Goal: Task Accomplishment & Management: Manage account settings

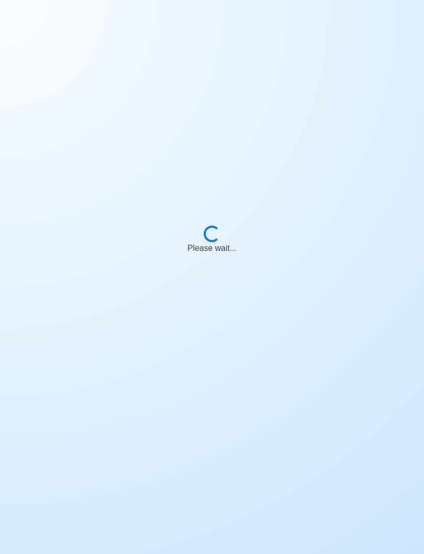
scroll to position [35, 0]
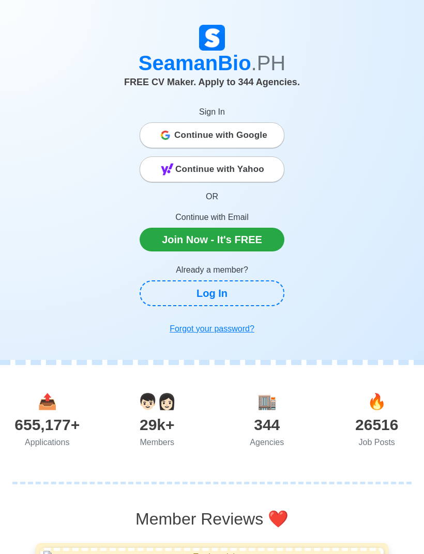
click at [258, 126] on span "Continue with Google" at bounding box center [220, 135] width 93 height 21
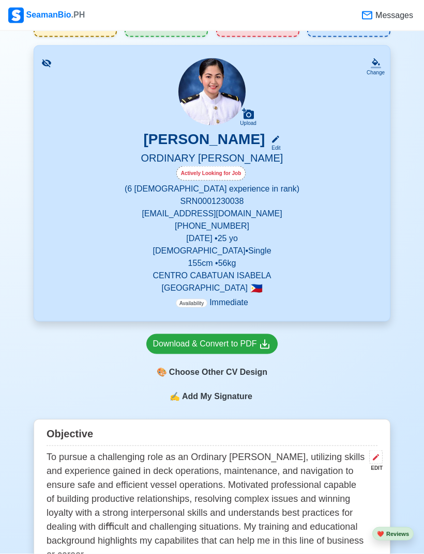
scroll to position [54, 0]
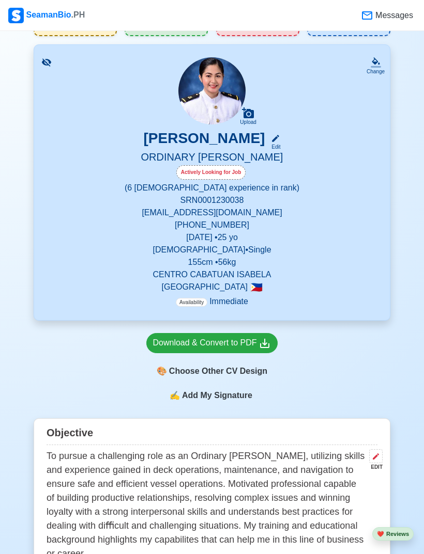
click at [50, 59] on icon at bounding box center [46, 62] width 10 height 10
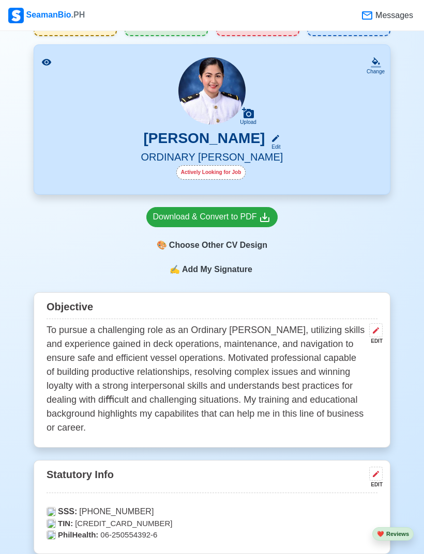
click at [51, 66] on icon at bounding box center [46, 62] width 10 height 10
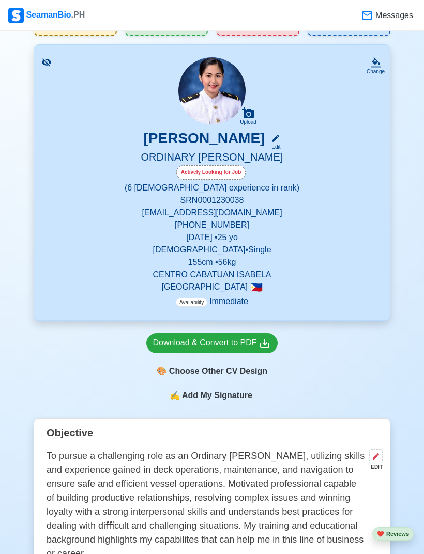
click at [241, 158] on h5 "ORDINARY [PERSON_NAME]" at bounding box center [211, 158] width 331 height 14
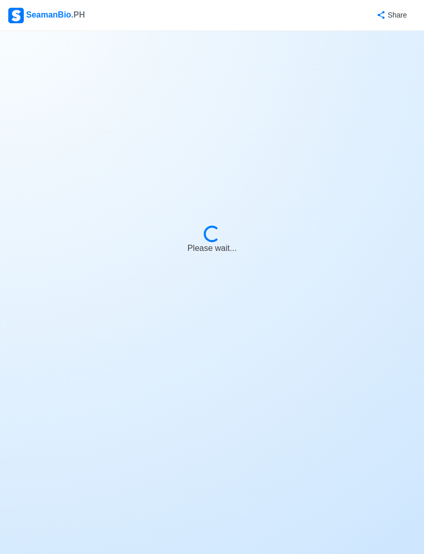
select select "Actively Looking for Job"
select select "Visible for Hiring"
select select "Single"
select select "[DEMOGRAPHIC_DATA]"
select select "PH"
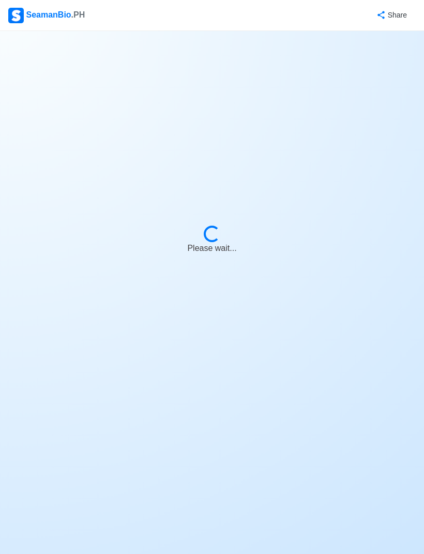
select select "0"
select select "6"
select select "4102416000000"
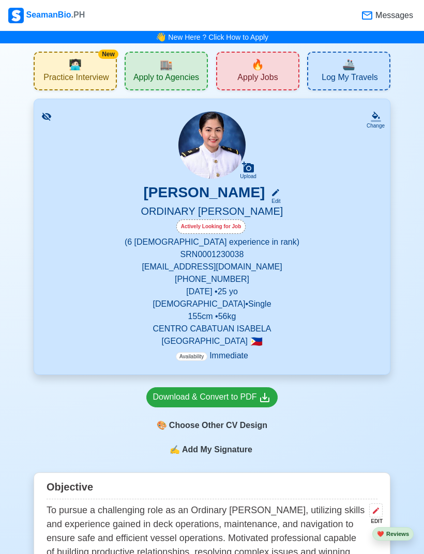
click at [152, 1] on nav "SeamanBio .PH Messages" at bounding box center [212, 15] width 424 height 31
